Goal: Check status

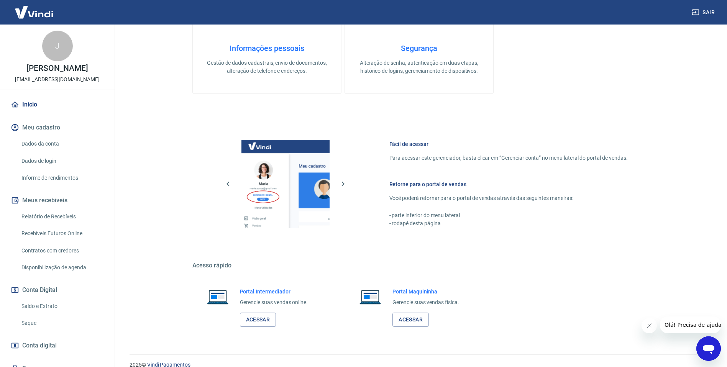
scroll to position [220, 0]
click at [251, 321] on link "Acessar" at bounding box center [258, 318] width 36 height 14
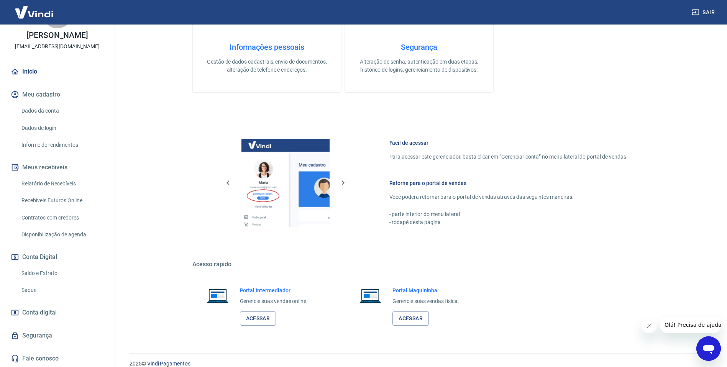
scroll to position [230, 0]
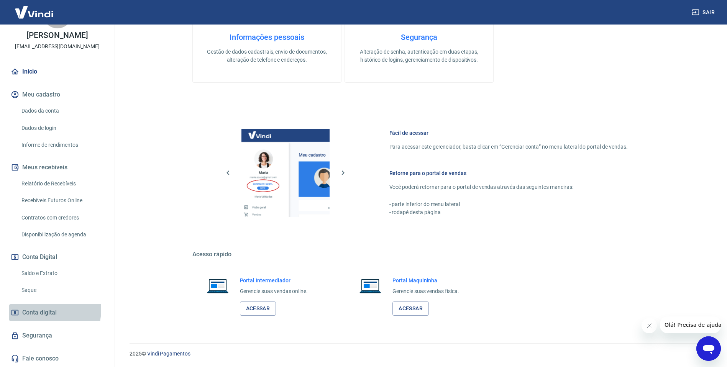
click at [38, 309] on span "Conta digital" at bounding box center [39, 312] width 34 height 11
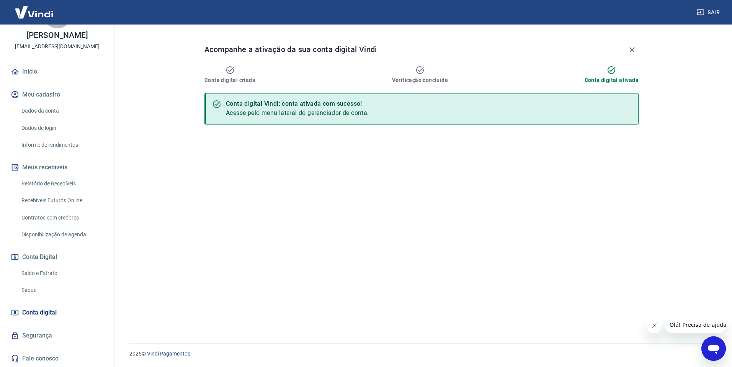
click at [33, 288] on link "Saque" at bounding box center [61, 290] width 87 height 16
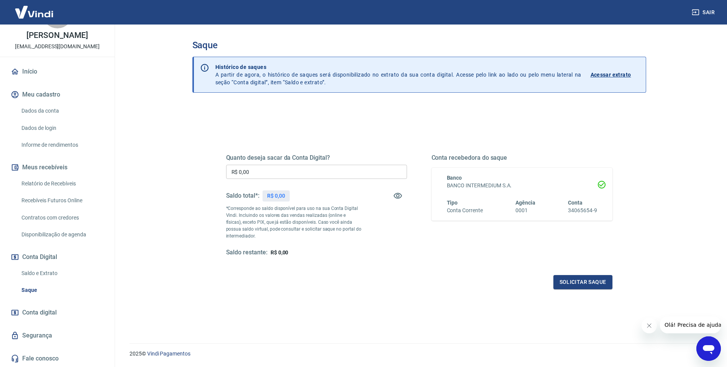
click at [42, 108] on link "Dados da conta" at bounding box center [61, 111] width 87 height 16
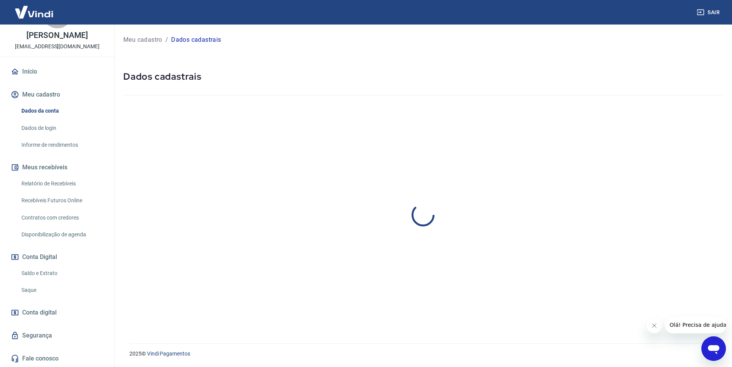
select select "SP"
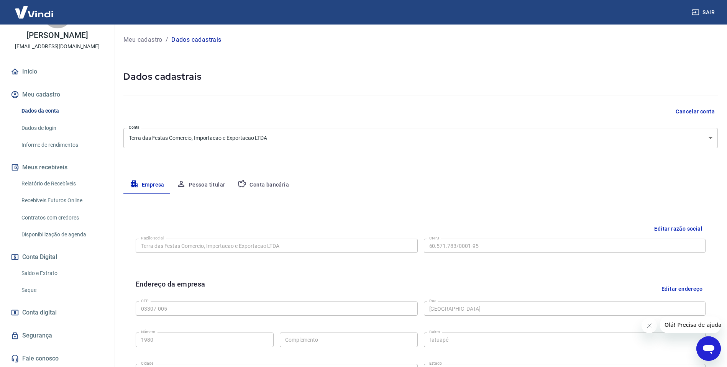
click at [43, 142] on link "Informe de rendimentos" at bounding box center [61, 145] width 87 height 16
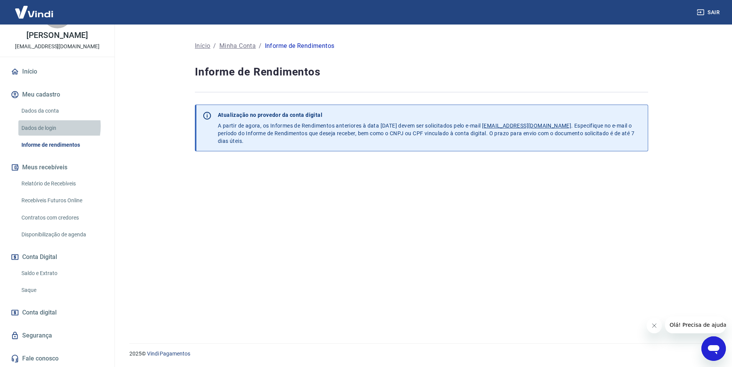
click at [42, 126] on link "Dados de login" at bounding box center [61, 128] width 87 height 16
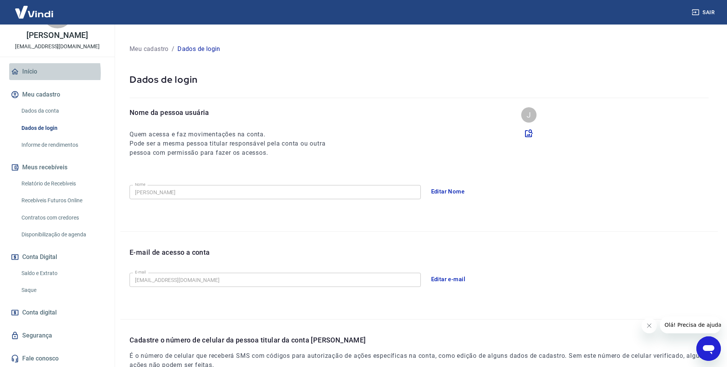
click at [28, 73] on link "Início" at bounding box center [57, 71] width 96 height 17
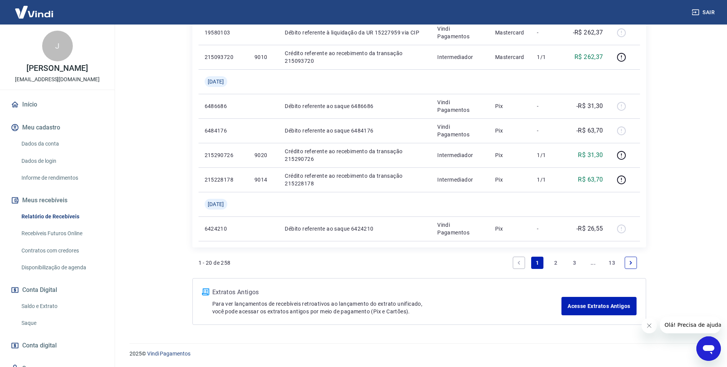
scroll to position [33, 0]
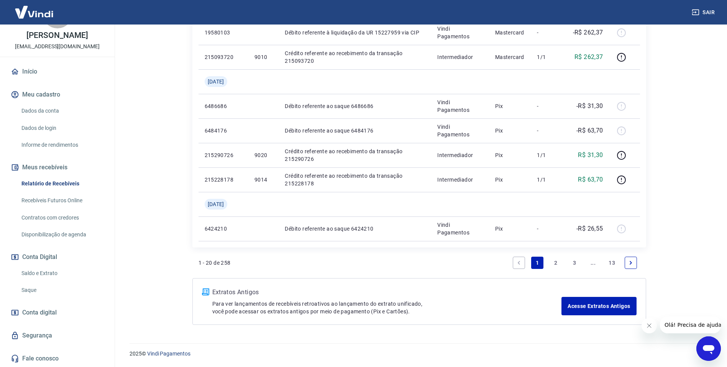
click at [52, 270] on link "Saldo e Extrato" at bounding box center [61, 273] width 87 height 16
